Goal: Browse casually: Explore the website without a specific task or goal

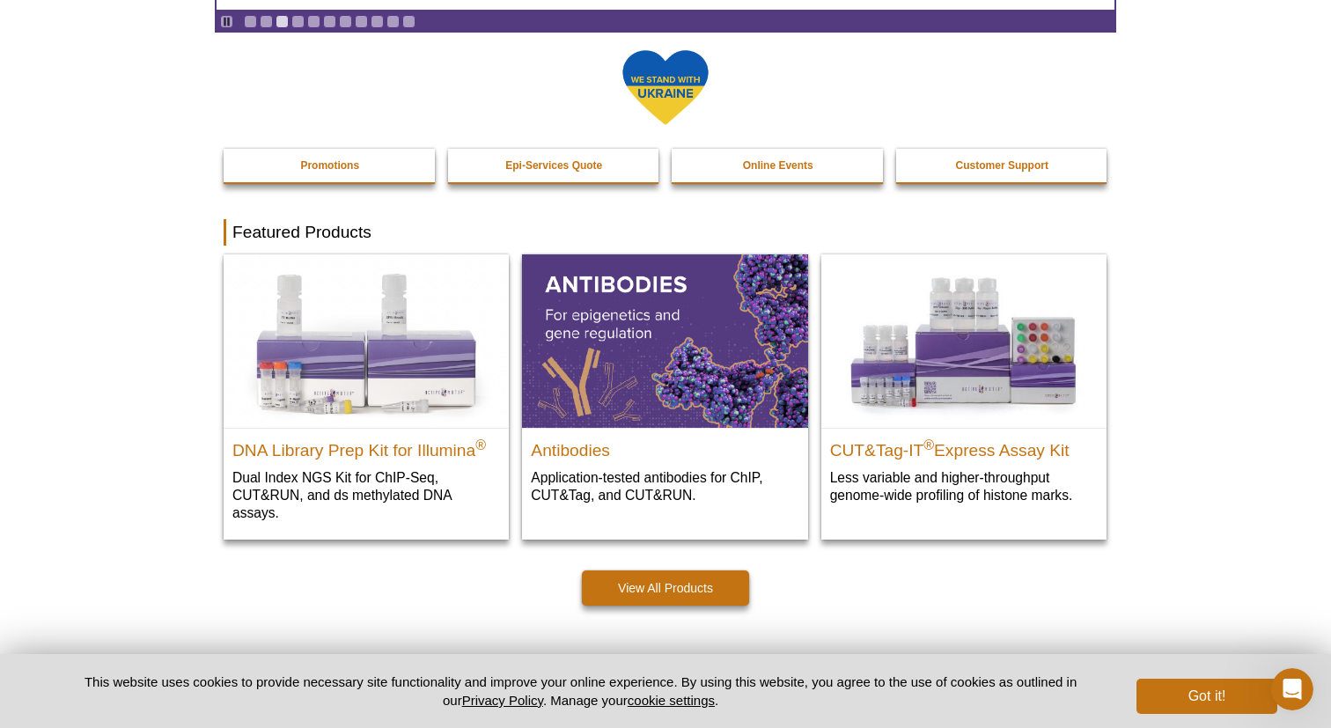
scroll to position [254, 0]
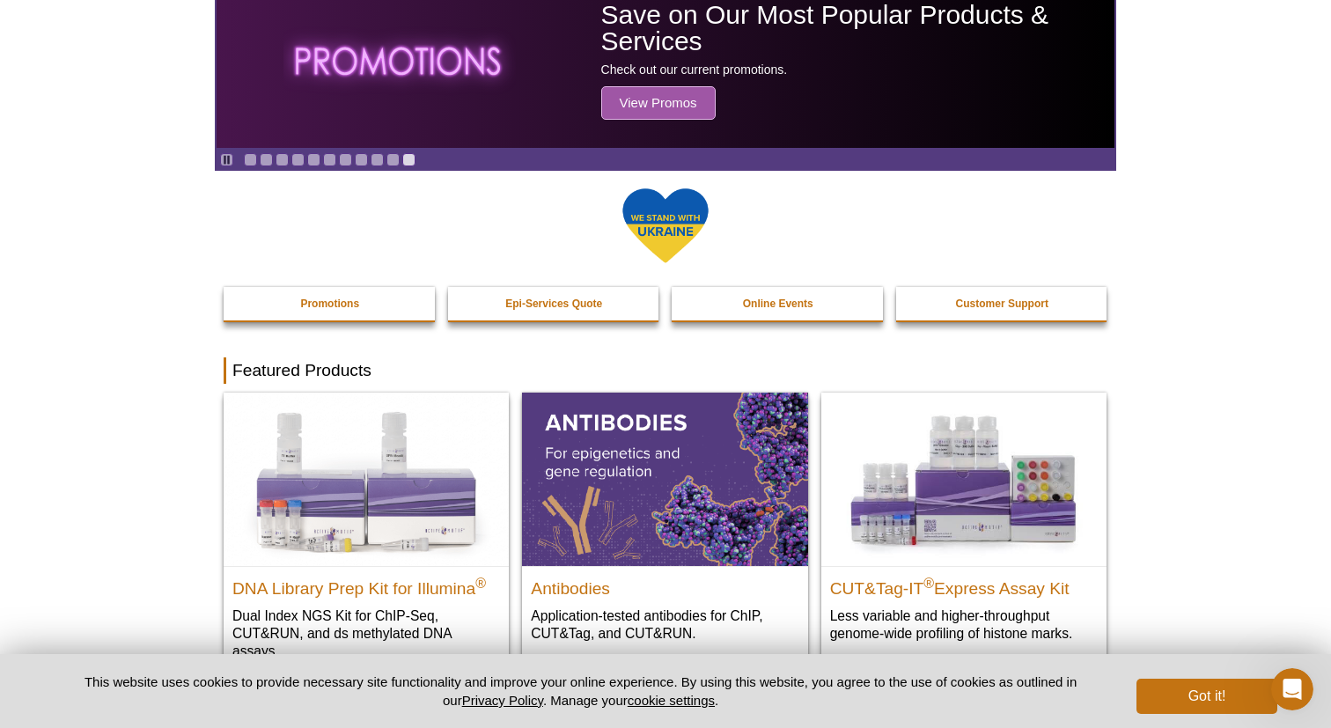
scroll to position [142, 0]
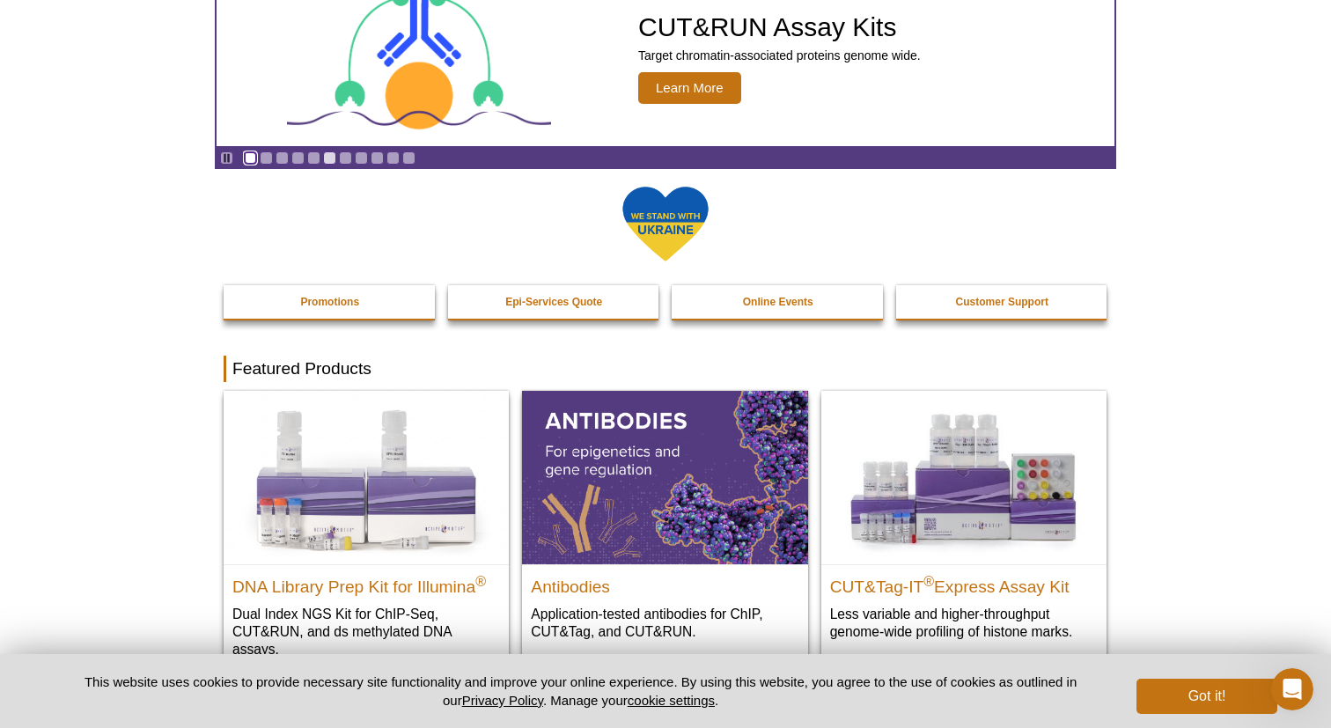
click at [247, 158] on link "Go to slide 1" at bounding box center [250, 157] width 13 height 13
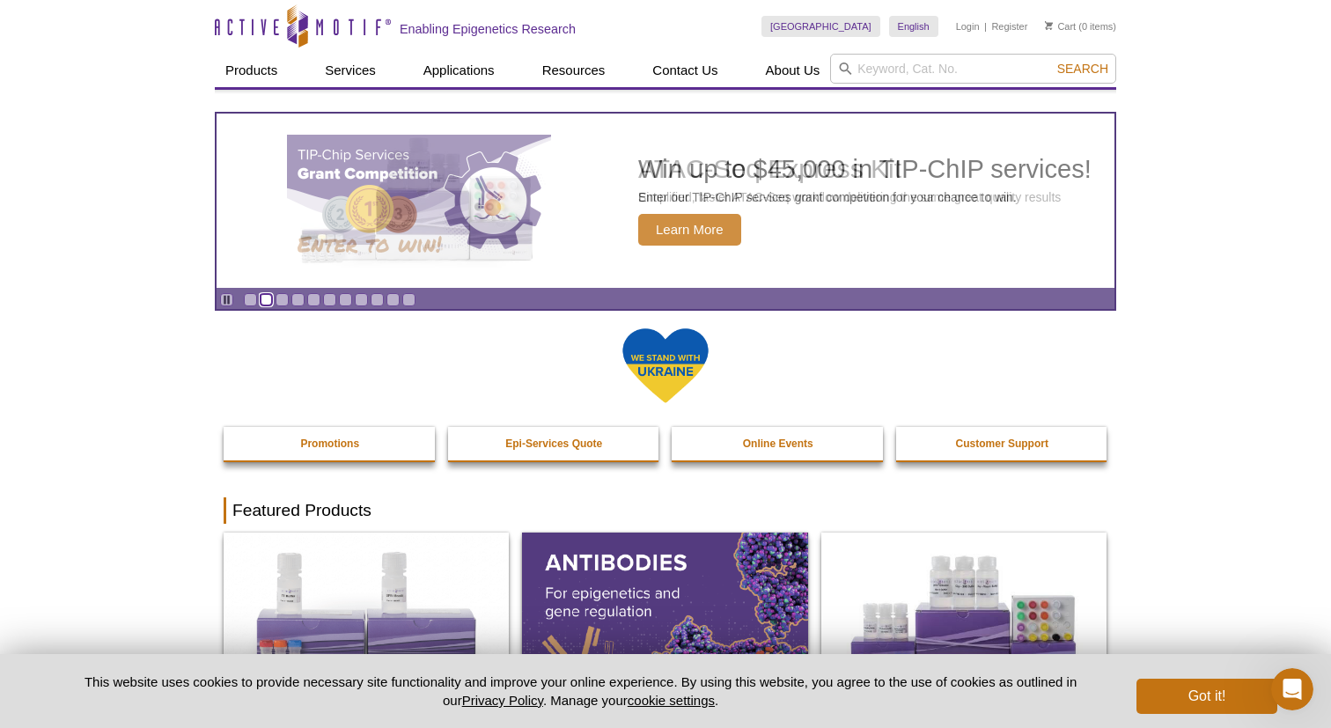
click at [267, 301] on link "Go to slide 2" at bounding box center [266, 299] width 13 height 13
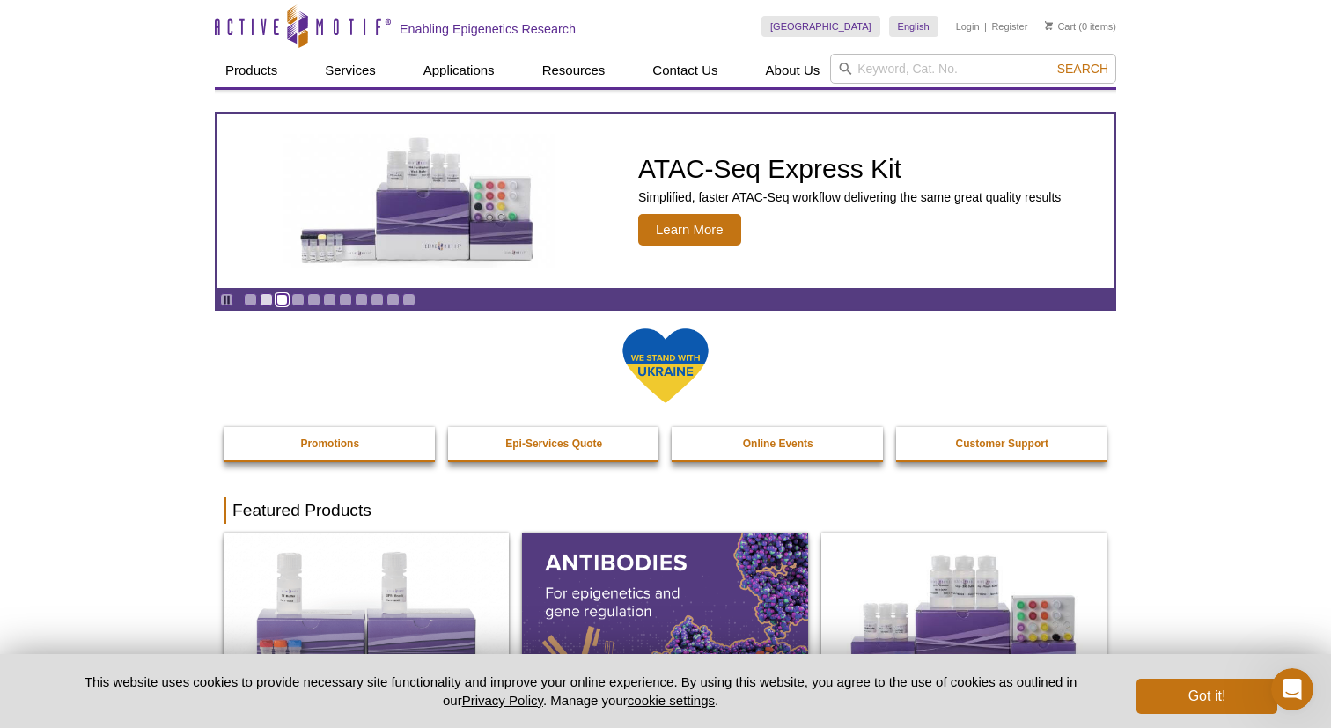
click at [284, 305] on link "Go to slide 3" at bounding box center [282, 299] width 13 height 13
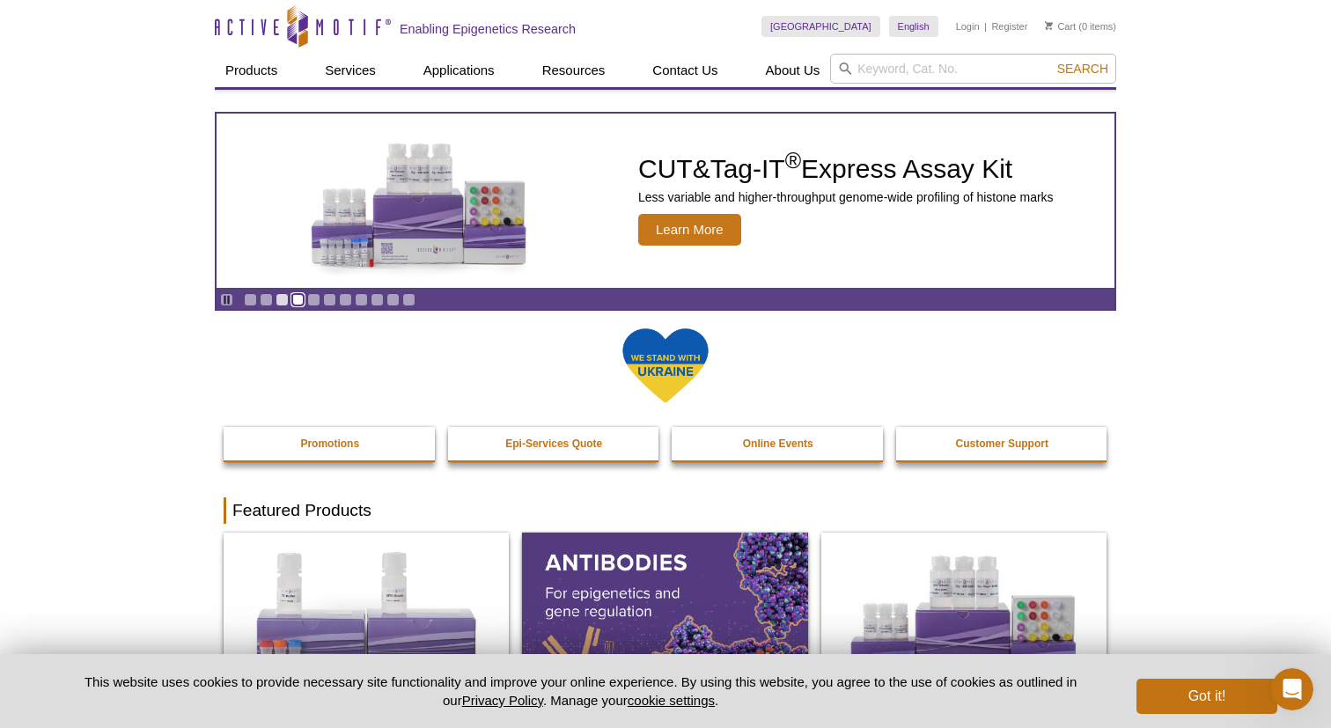
click at [298, 304] on link "Go to slide 4" at bounding box center [297, 299] width 13 height 13
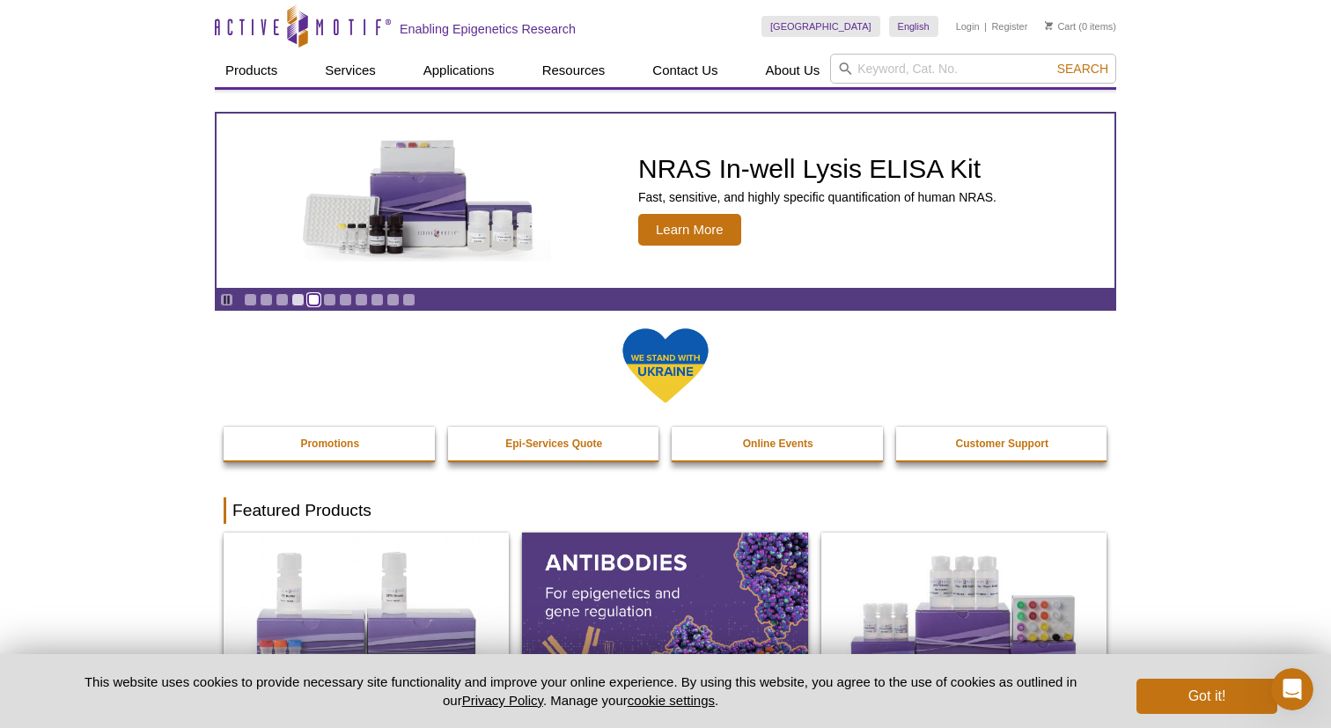
click at [312, 305] on link "Go to slide 5" at bounding box center [313, 299] width 13 height 13
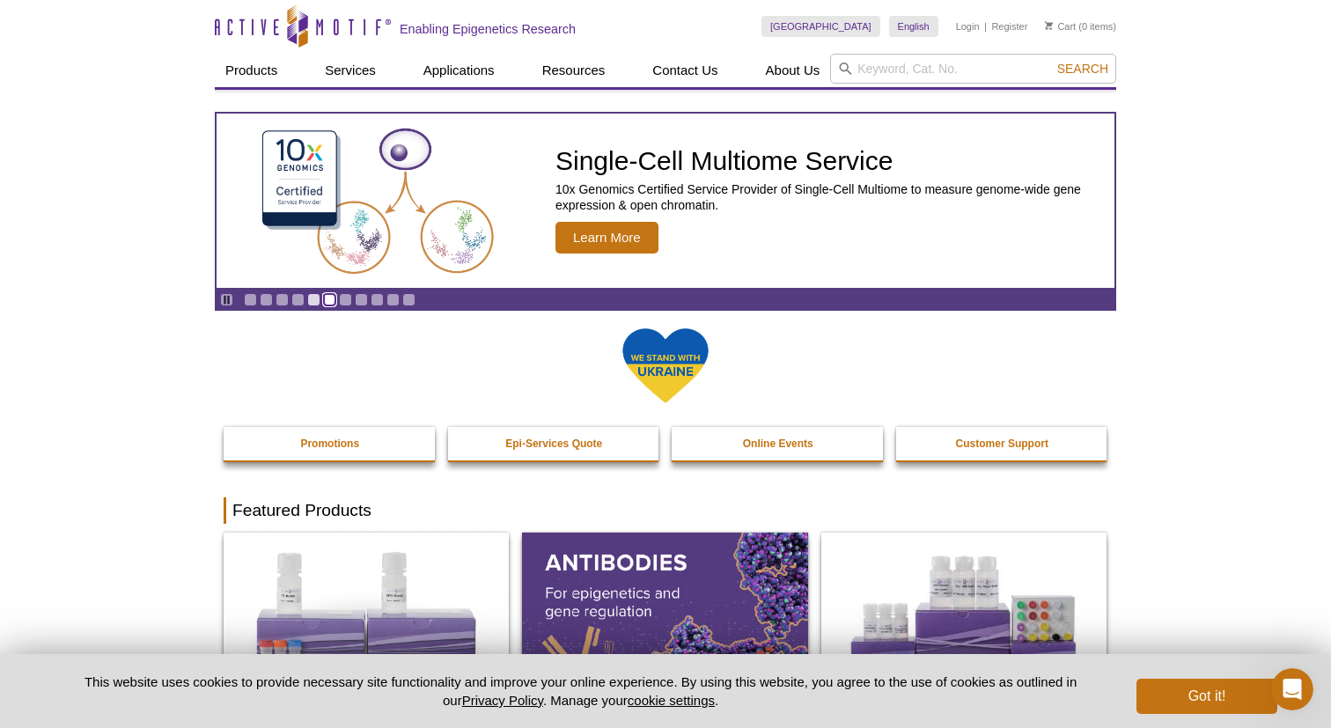
click at [331, 305] on link "Go to slide 6" at bounding box center [329, 299] width 13 height 13
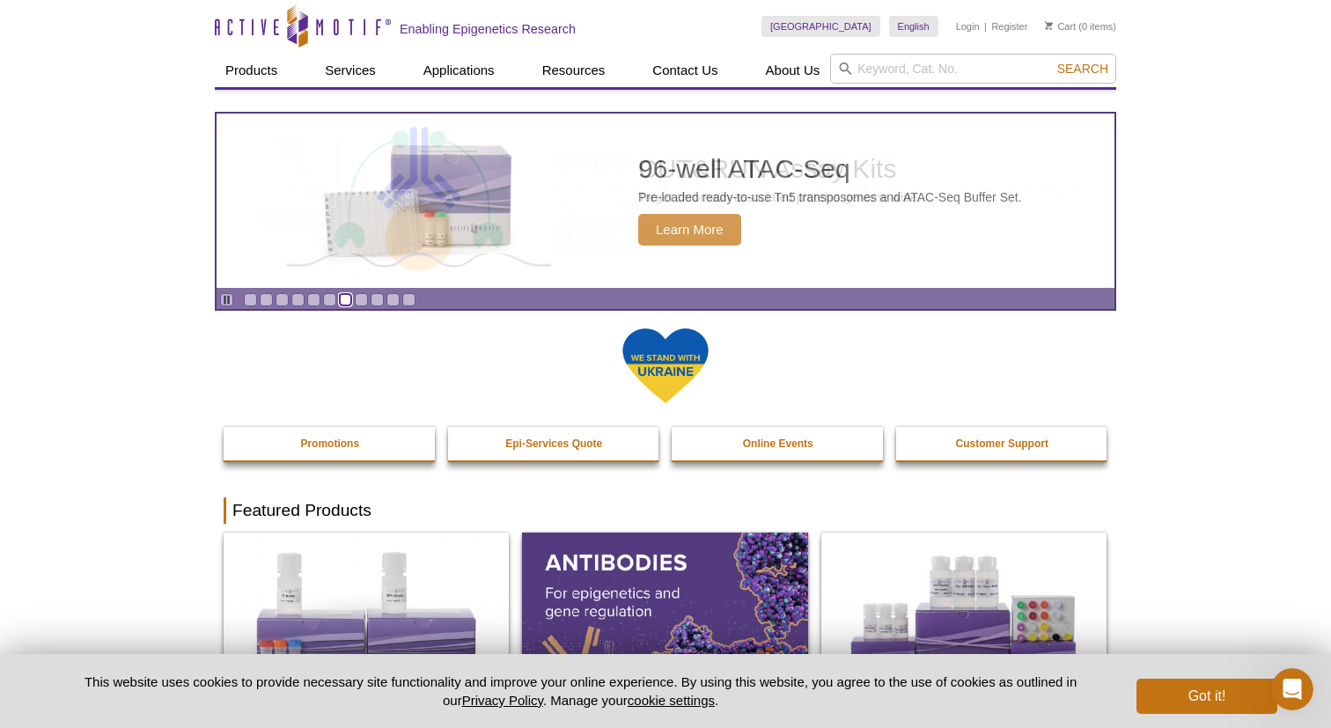
click at [346, 305] on link "Go to slide 7" at bounding box center [345, 299] width 13 height 13
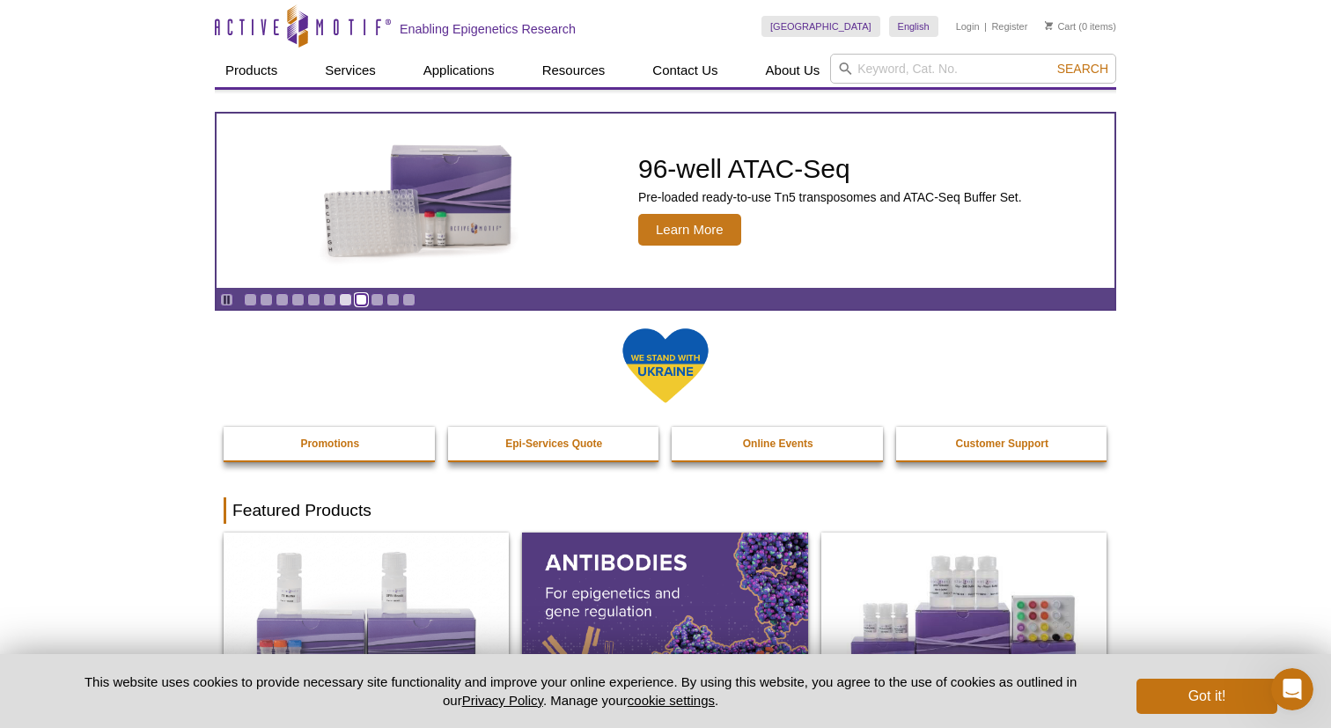
click at [357, 304] on link "Go to slide 8" at bounding box center [361, 299] width 13 height 13
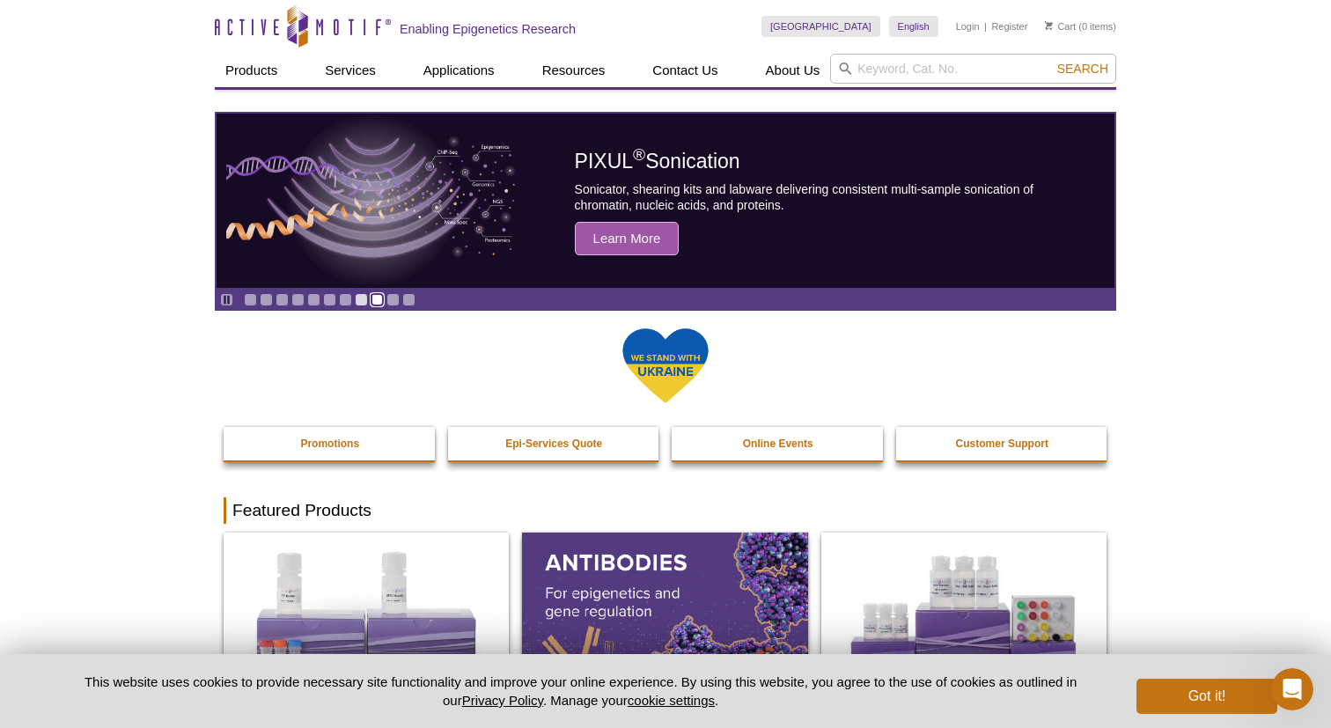
click at [373, 303] on link "Go to slide 9" at bounding box center [377, 299] width 13 height 13
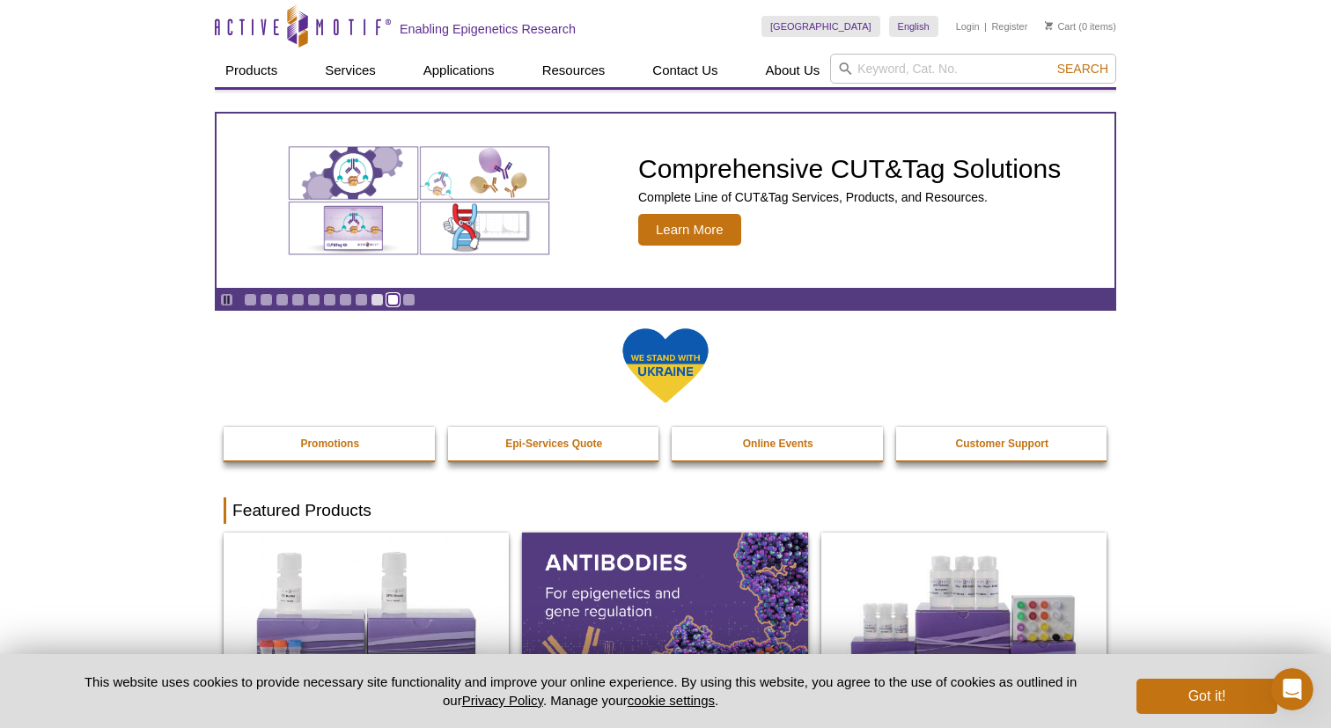
click at [394, 303] on link "Go to slide 10" at bounding box center [392, 299] width 13 height 13
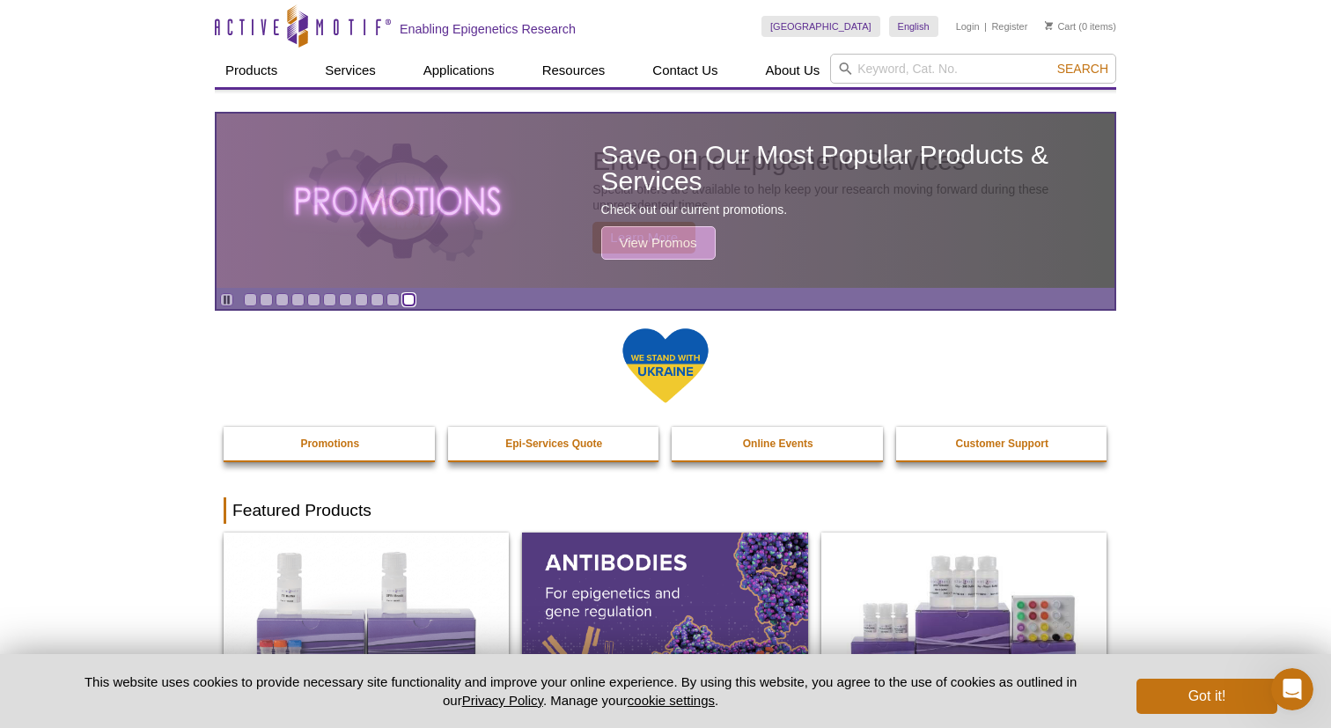
click at [408, 303] on link "Go to slide 11" at bounding box center [408, 299] width 13 height 13
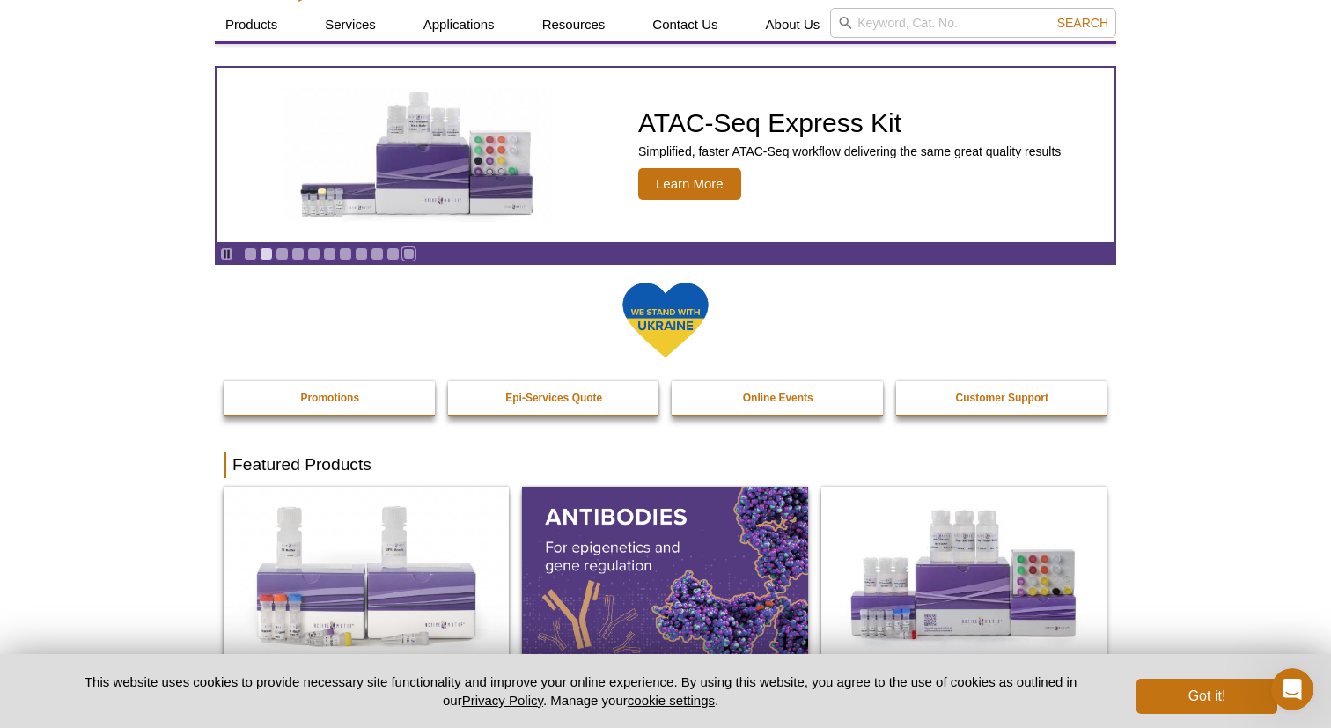
scroll to position [48, 0]
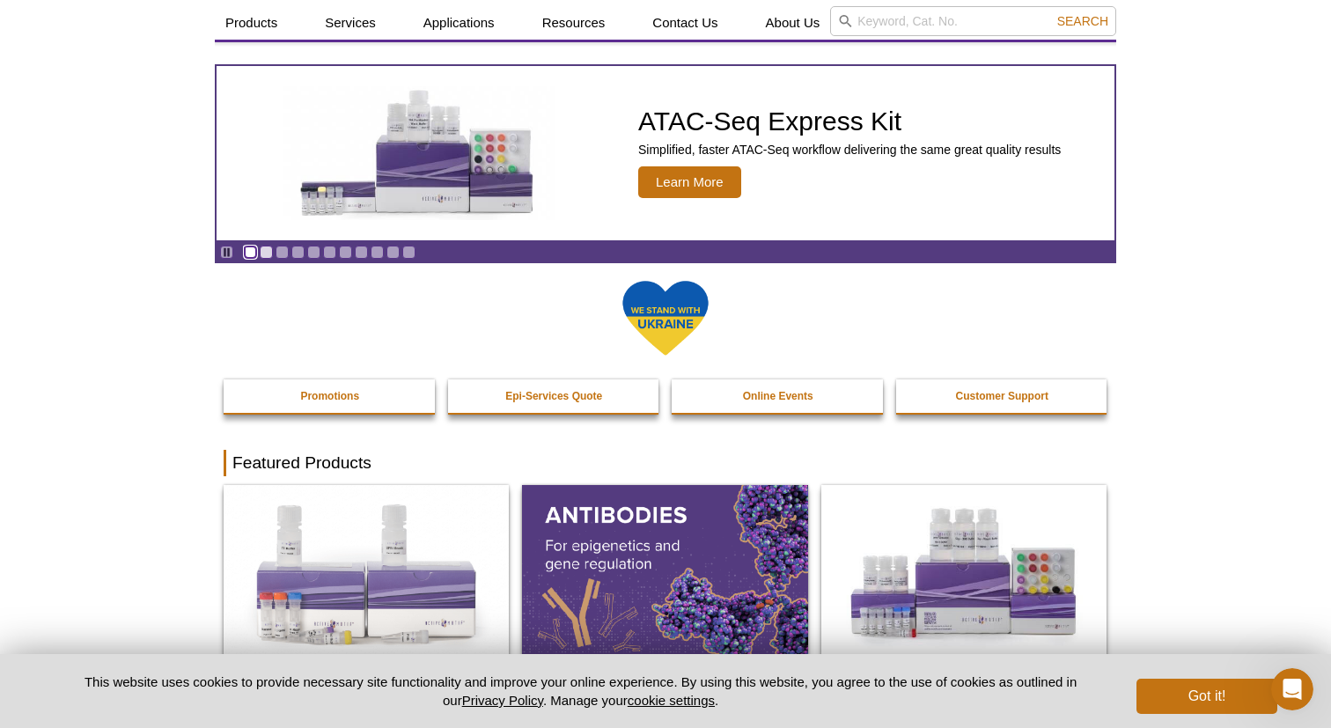
click at [248, 254] on link "Go to slide 1" at bounding box center [250, 252] width 13 height 13
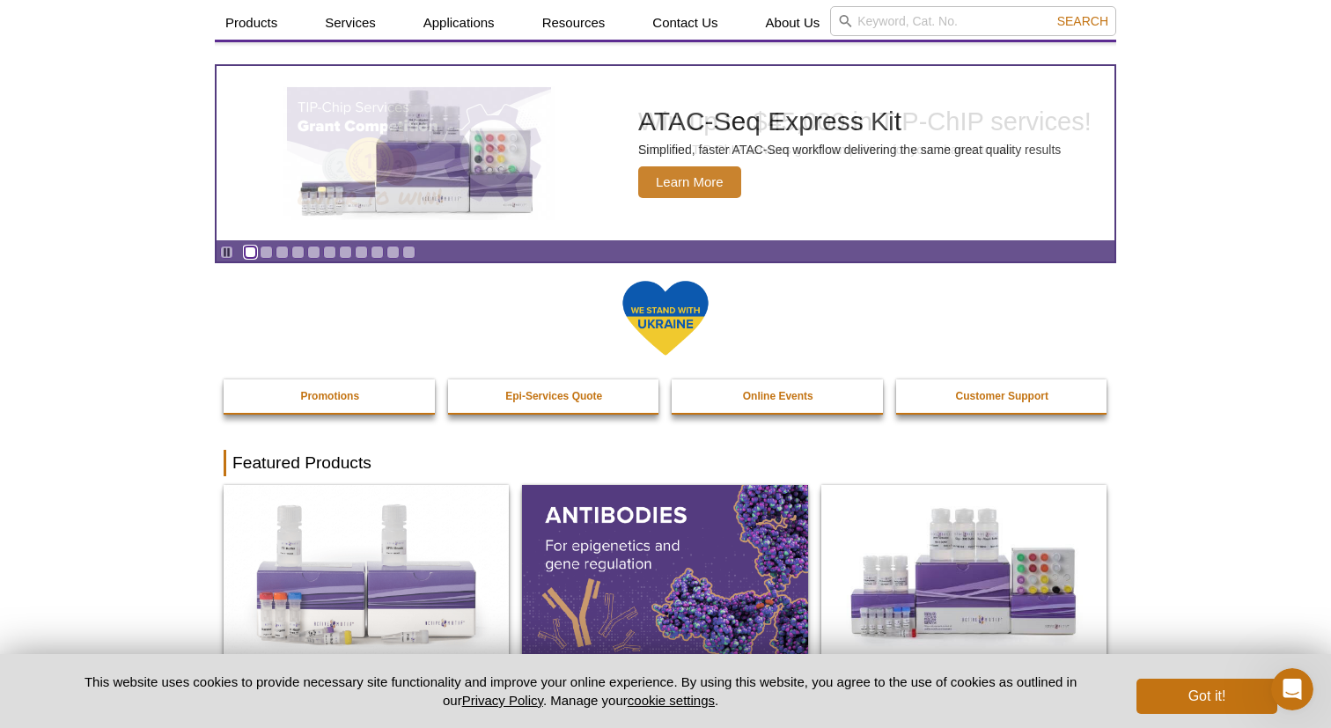
scroll to position [0, 0]
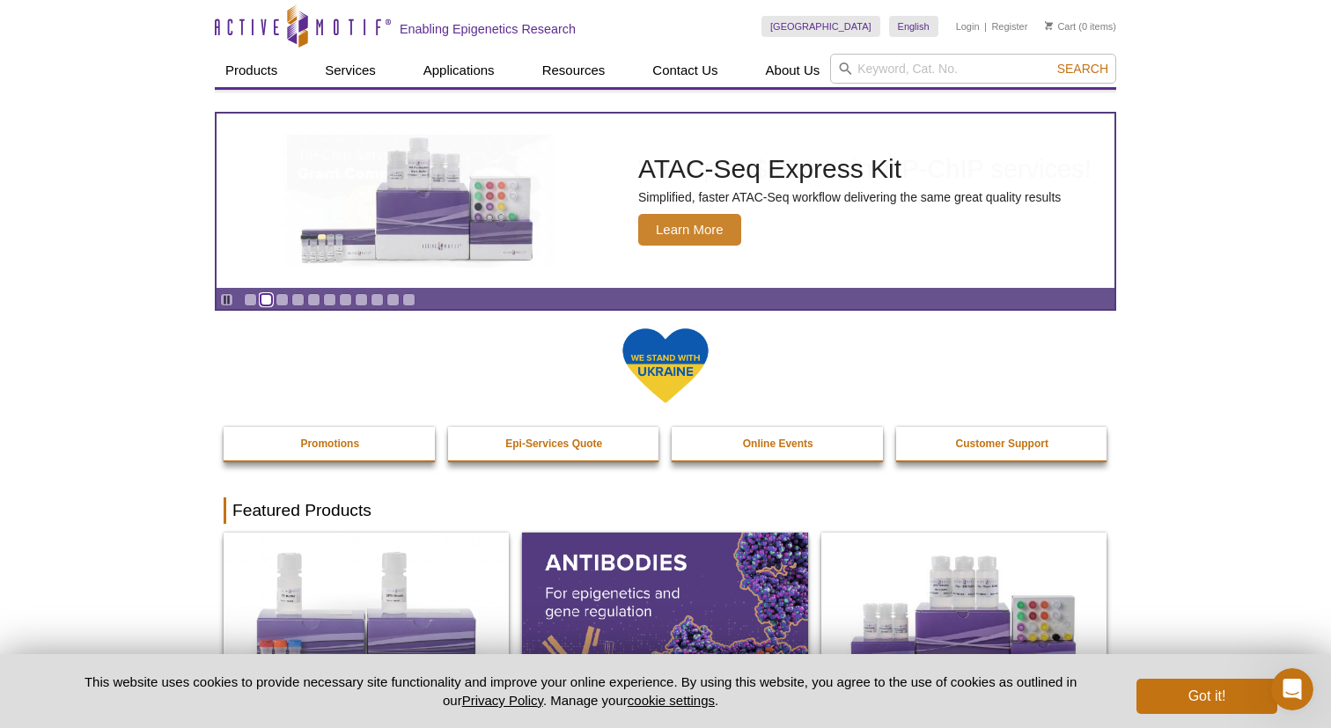
click at [265, 297] on link "Go to slide 2" at bounding box center [266, 299] width 13 height 13
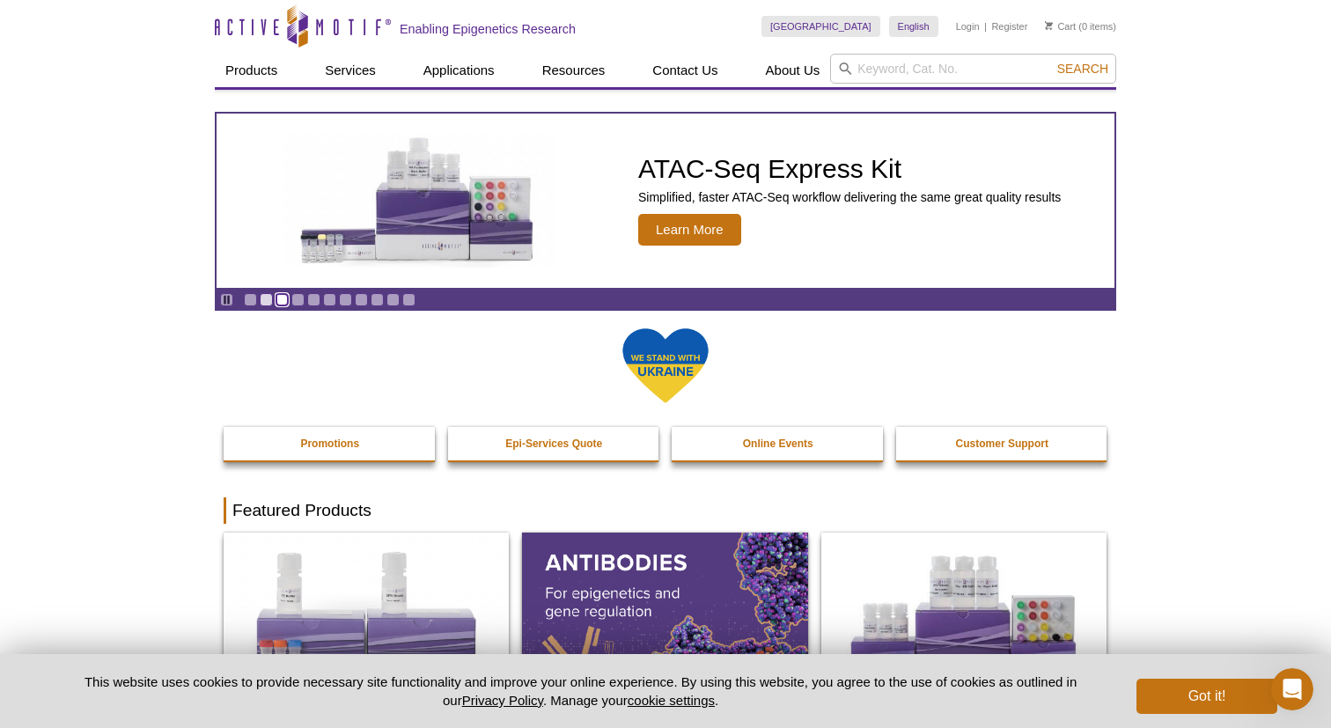
click at [281, 305] on link "Go to slide 3" at bounding box center [282, 299] width 13 height 13
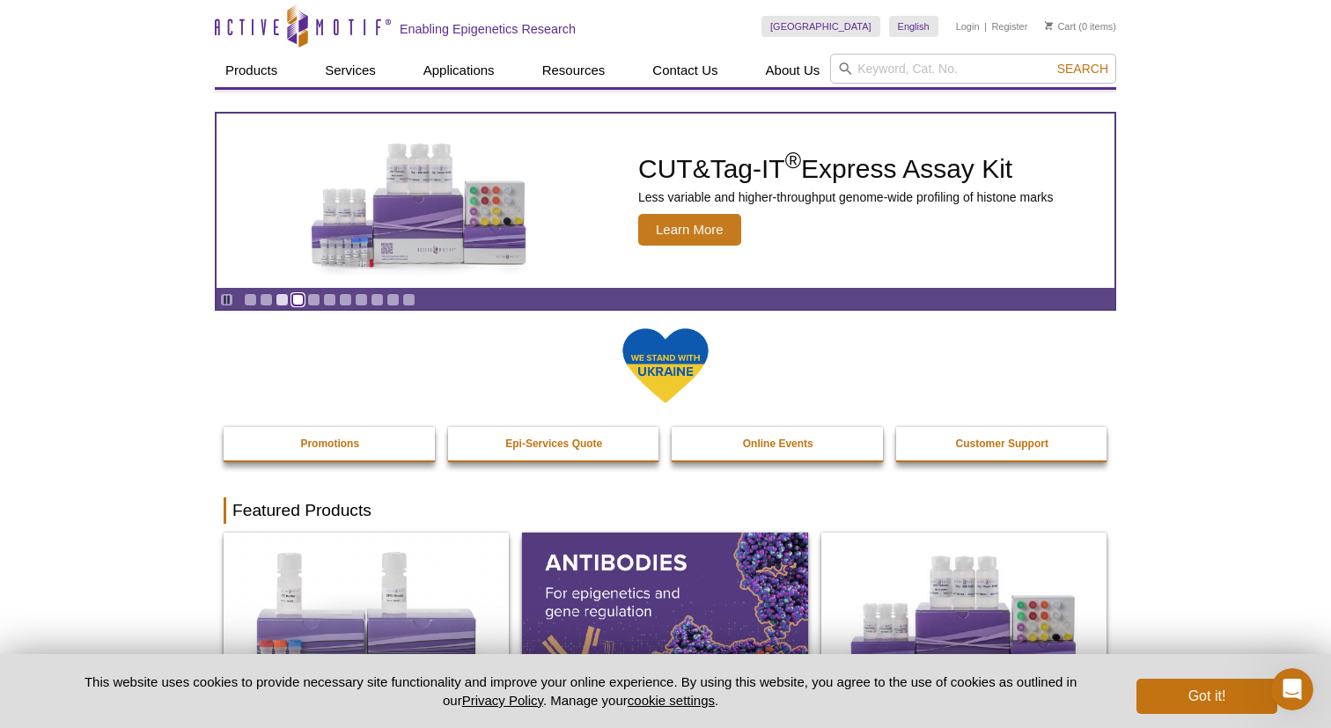
click at [298, 301] on link "Go to slide 4" at bounding box center [297, 299] width 13 height 13
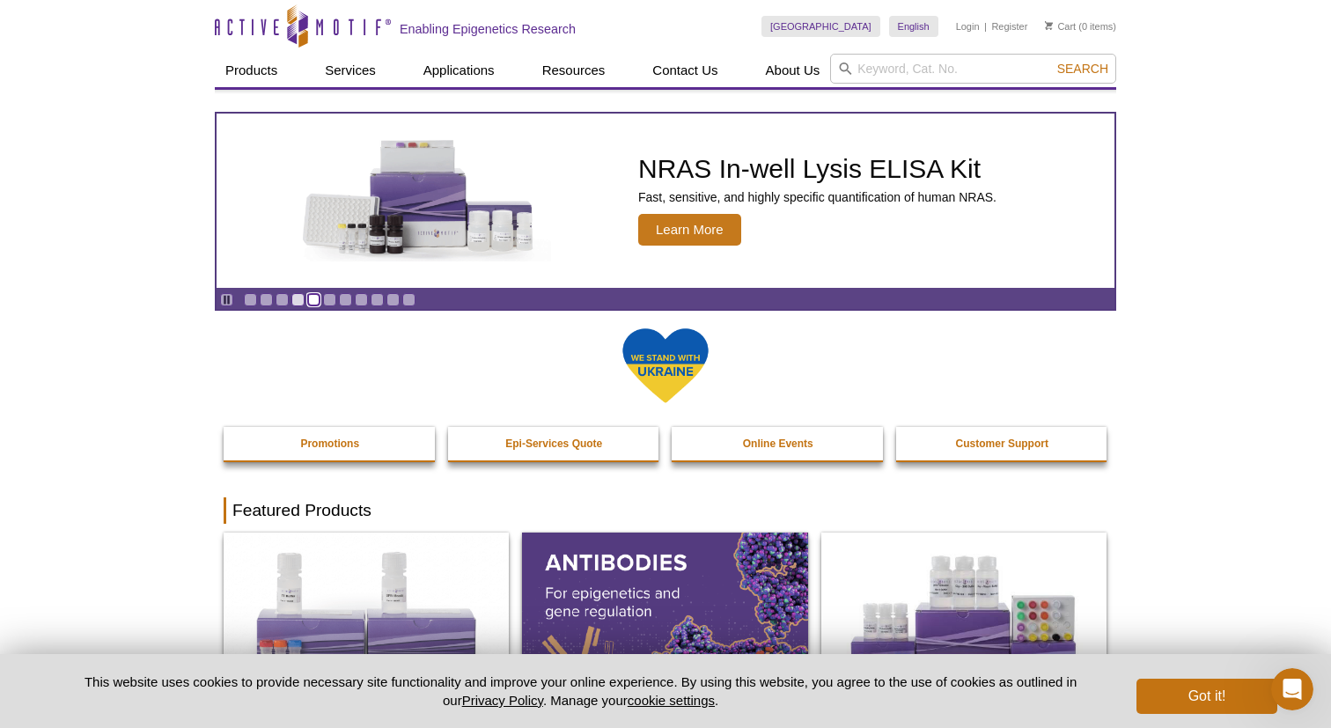
click at [312, 300] on link "Go to slide 5" at bounding box center [313, 299] width 13 height 13
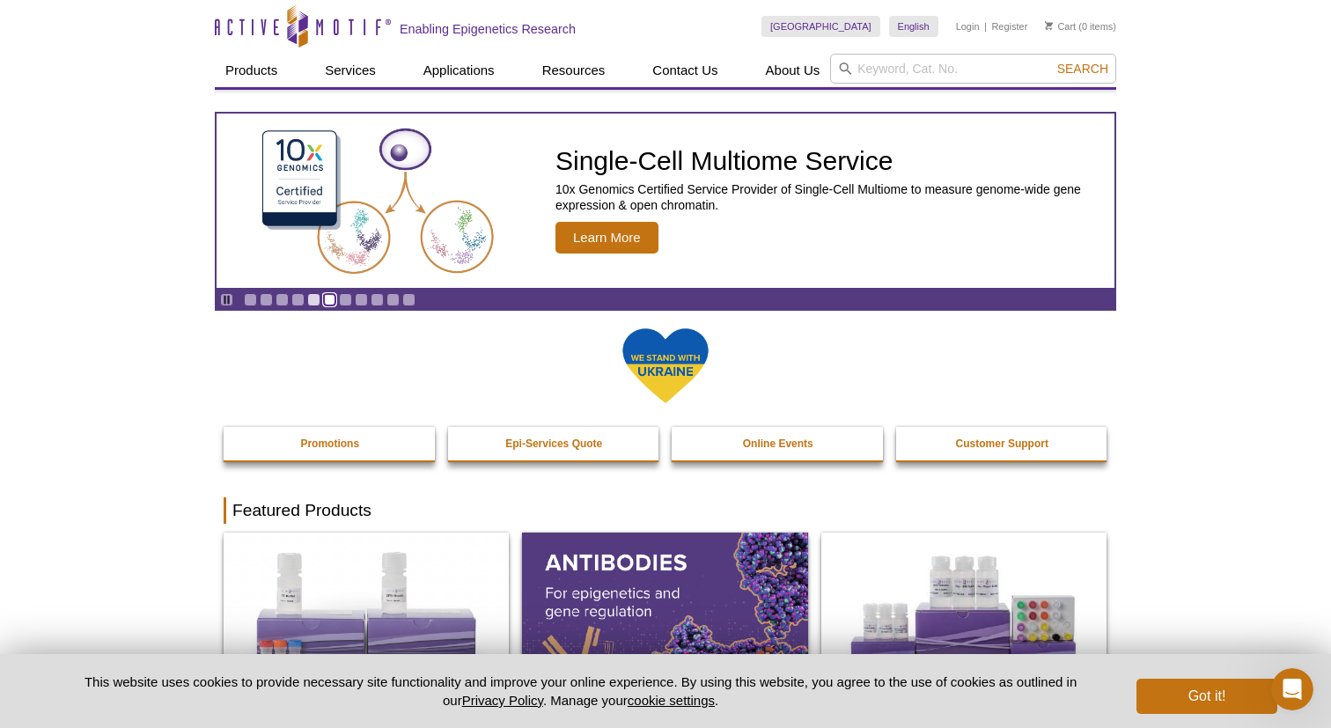
click at [327, 301] on link "Go to slide 6" at bounding box center [329, 299] width 13 height 13
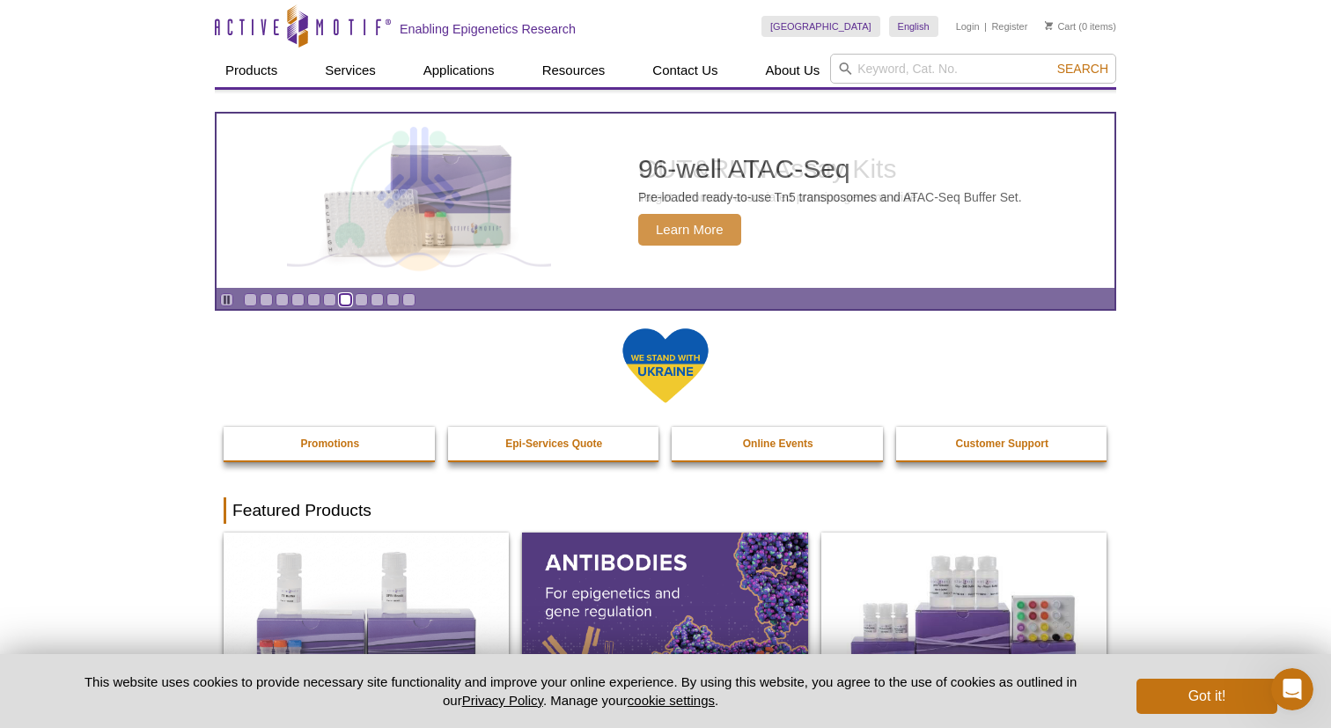
click at [347, 299] on link "Go to slide 7" at bounding box center [345, 299] width 13 height 13
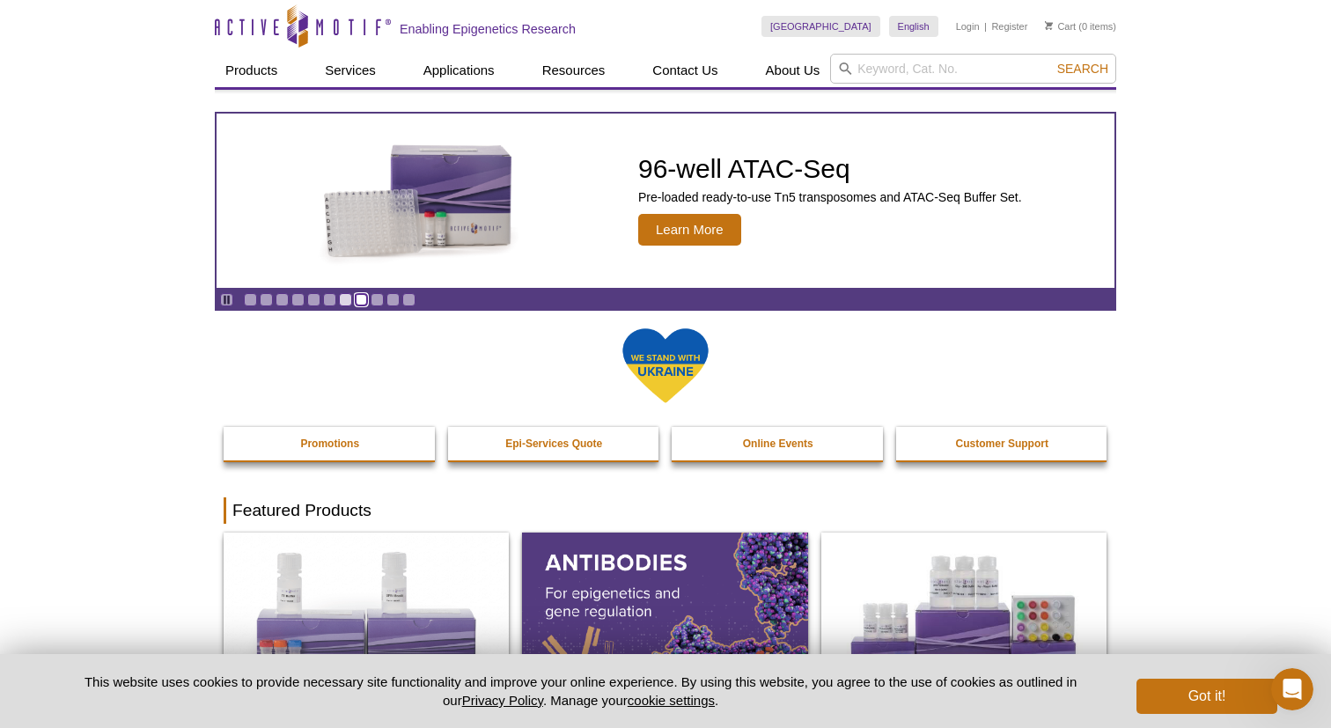
click at [364, 300] on link "Go to slide 8" at bounding box center [361, 299] width 13 height 13
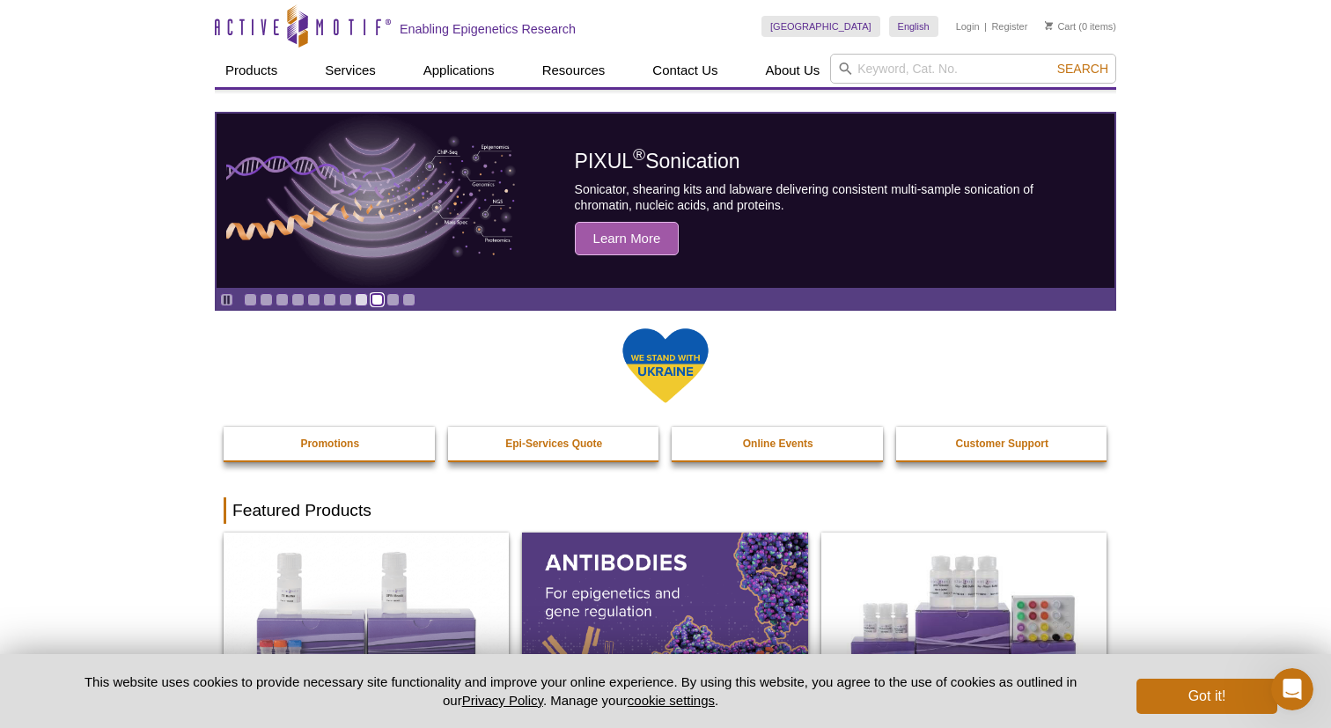
click at [380, 302] on link "Go to slide 9" at bounding box center [377, 299] width 13 height 13
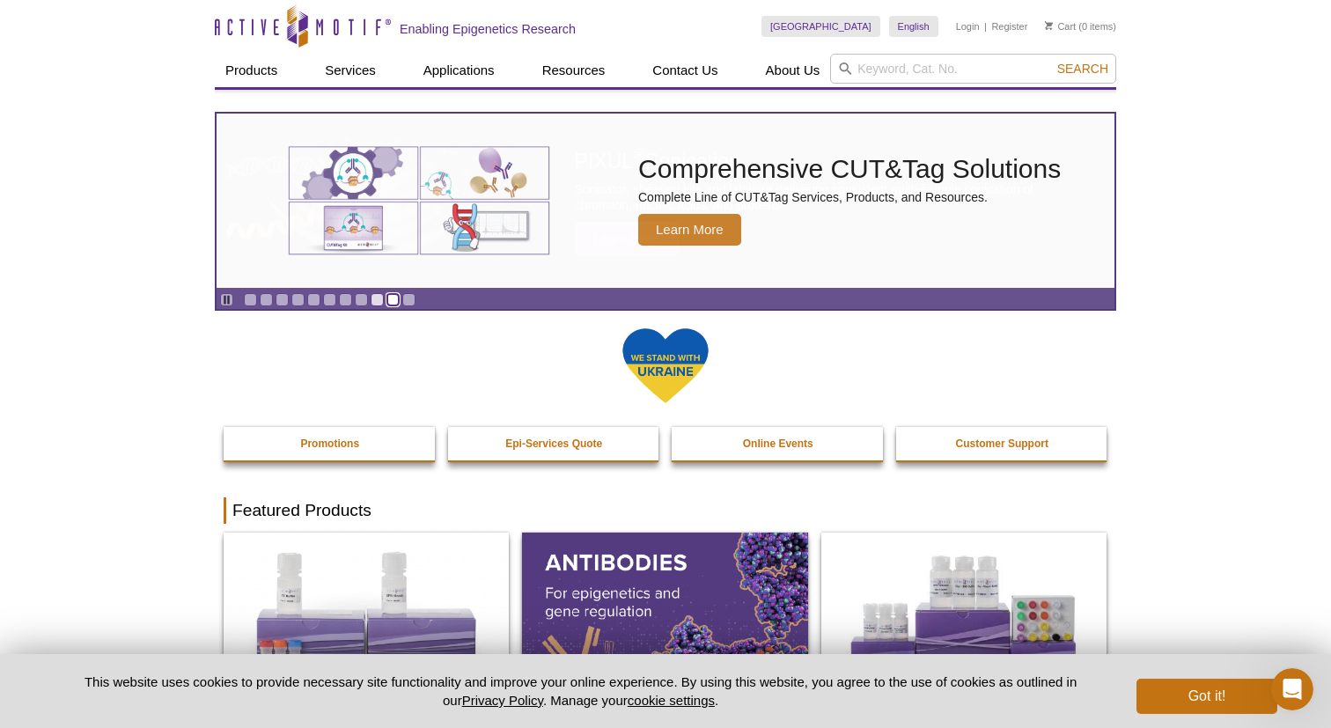
click at [393, 302] on link "Go to slide 10" at bounding box center [392, 299] width 13 height 13
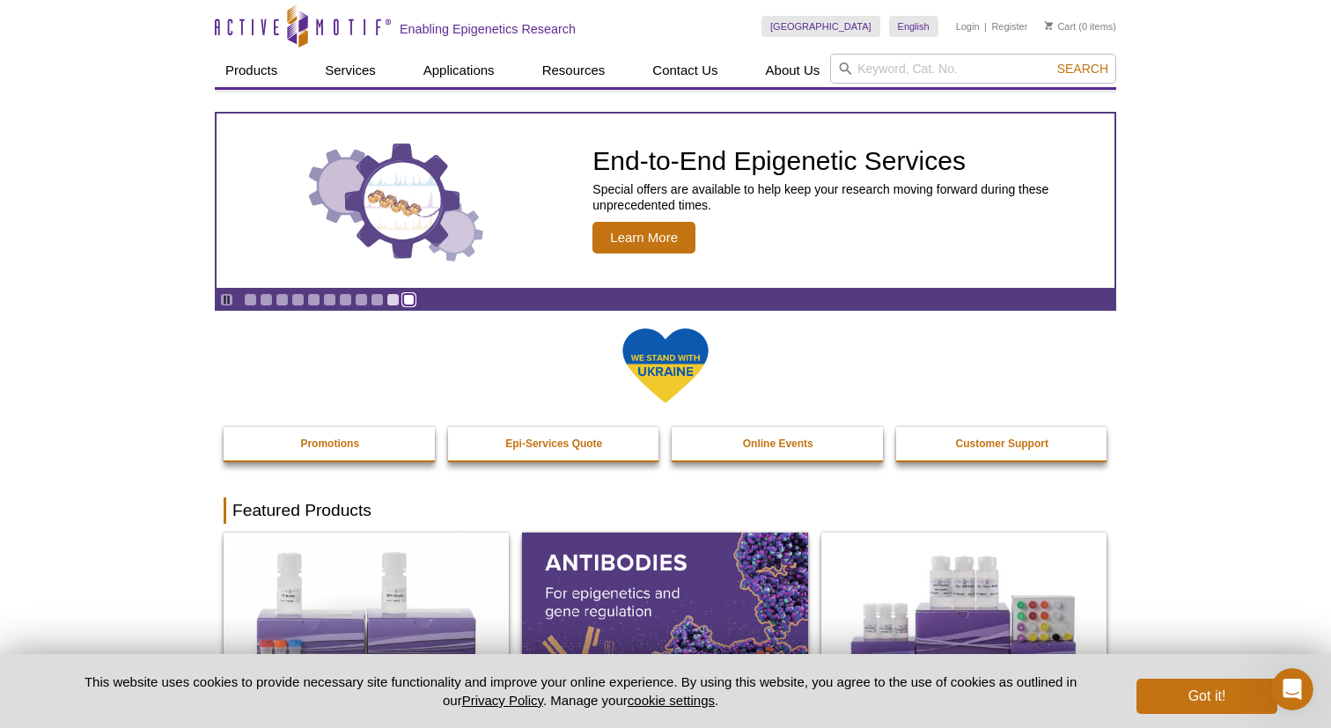
click at [412, 303] on link "Go to slide 11" at bounding box center [408, 299] width 13 height 13
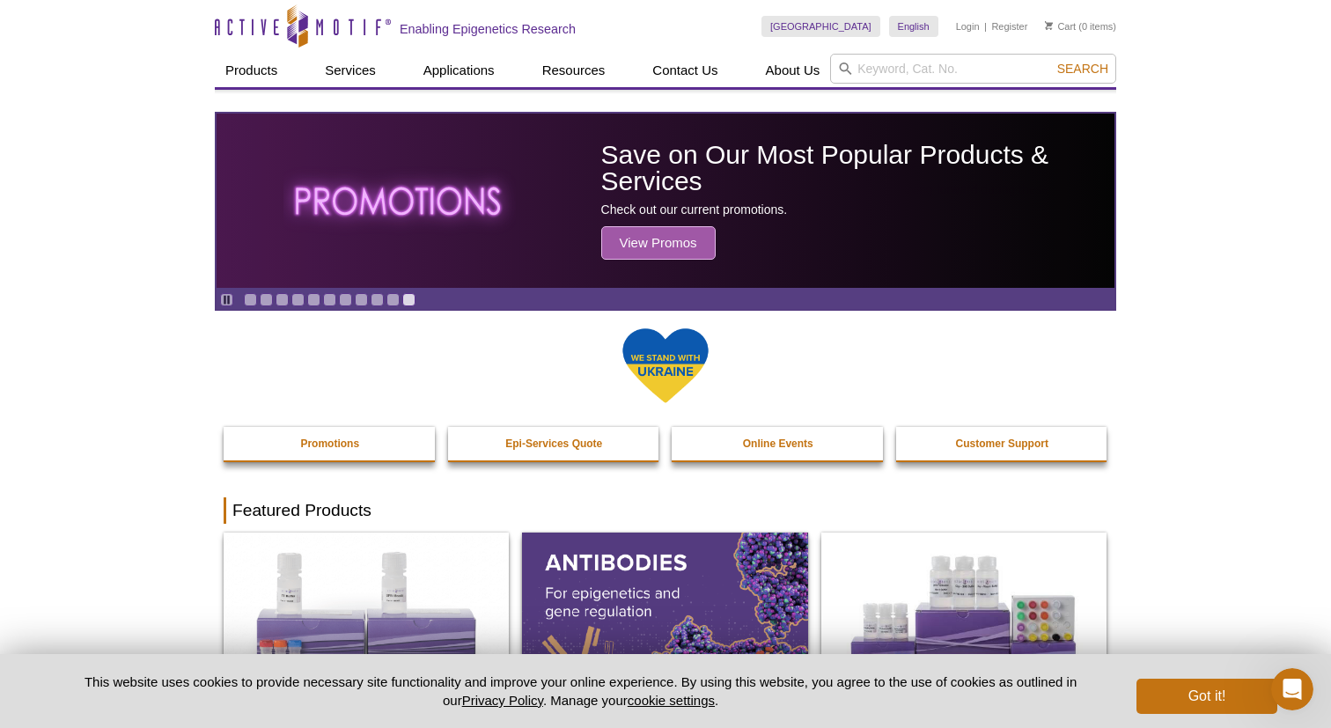
click at [234, 362] on div at bounding box center [666, 377] width 884 height 100
